Goal: Transaction & Acquisition: Purchase product/service

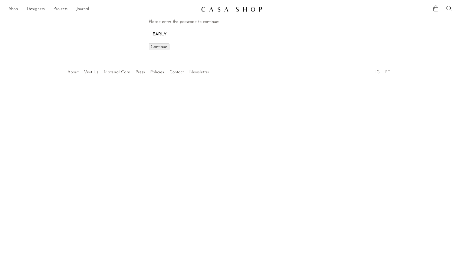
type input "EARLY"
click at [149, 44] on button "Continue One moment..." at bounding box center [159, 47] width 21 height 7
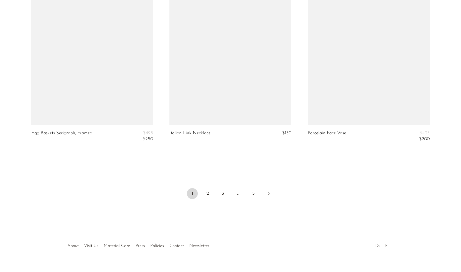
scroll to position [2277, 0]
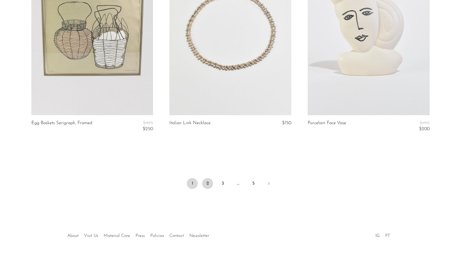
click at [208, 184] on link "2" at bounding box center [207, 183] width 11 height 11
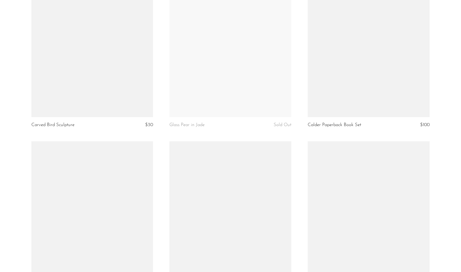
scroll to position [2265, 0]
